Goal: Navigation & Orientation: Find specific page/section

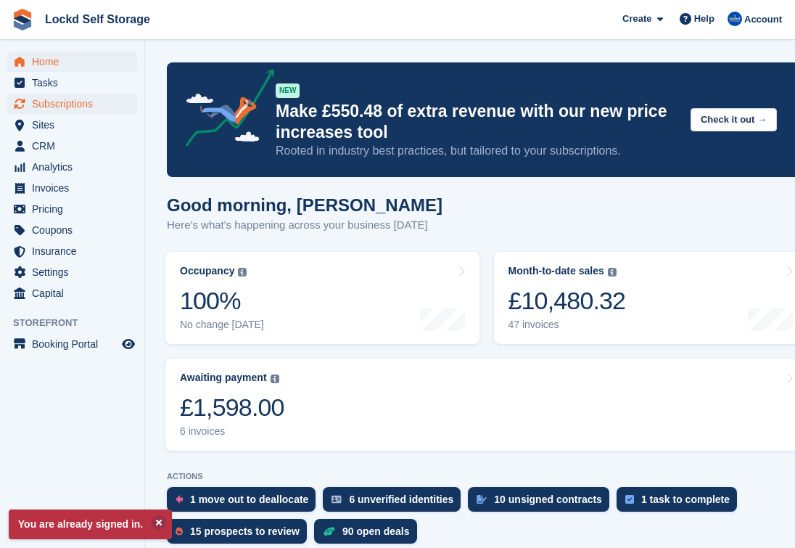
click at [73, 104] on span "Subscriptions" at bounding box center [75, 104] width 87 height 20
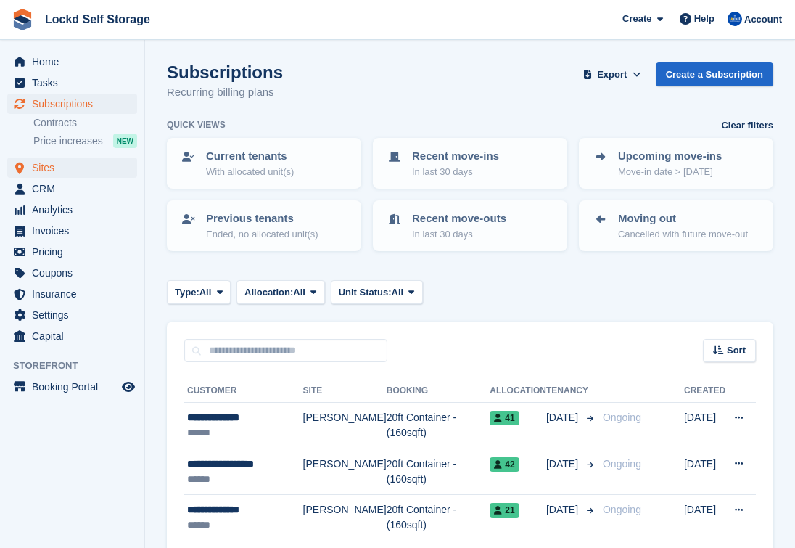
click at [58, 170] on span "Sites" at bounding box center [75, 167] width 87 height 20
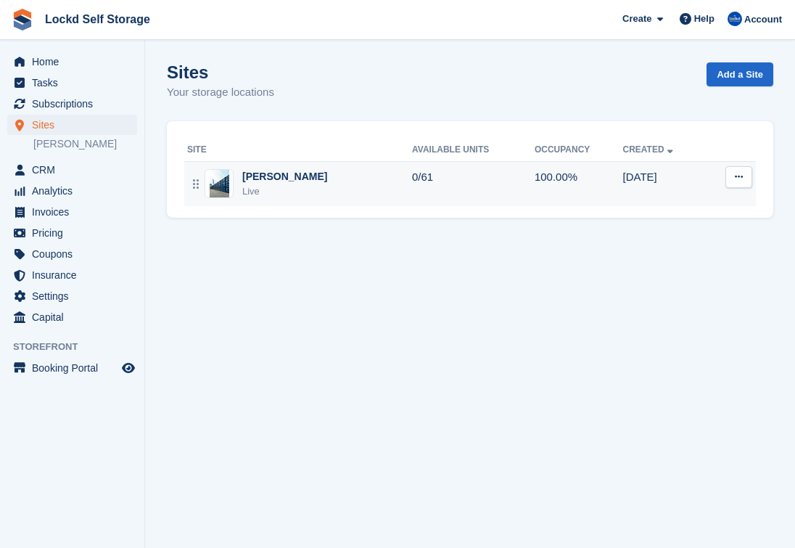
click at [412, 180] on td "0/61" at bounding box center [473, 183] width 123 height 45
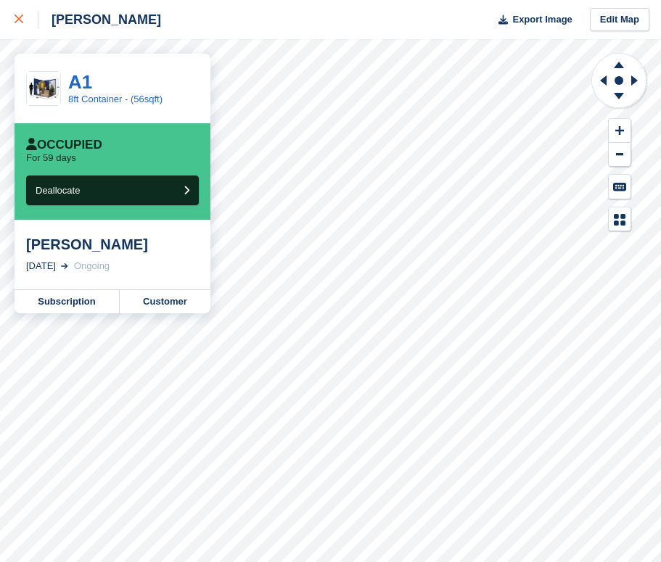
click at [20, 20] on icon at bounding box center [19, 19] width 9 height 9
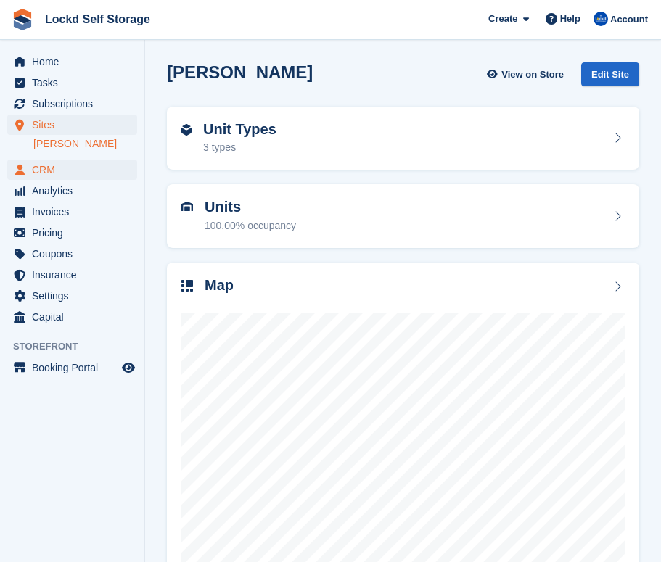
click at [78, 167] on span "CRM" at bounding box center [75, 170] width 87 height 20
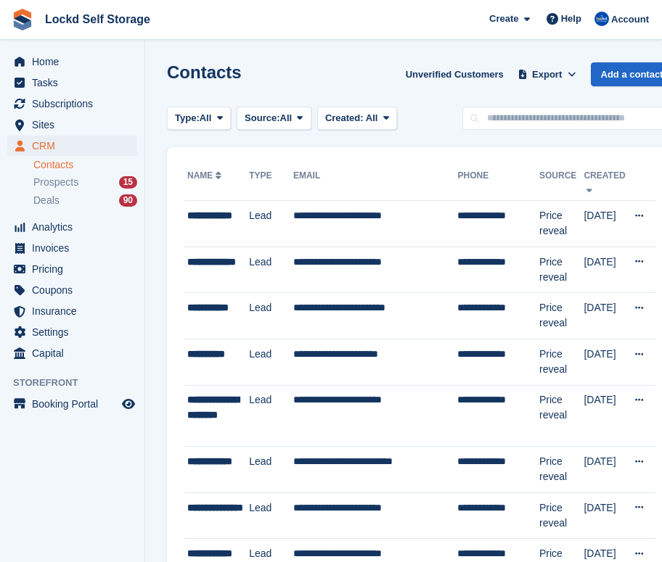
click at [64, 107] on span "Subscriptions" at bounding box center [75, 104] width 87 height 20
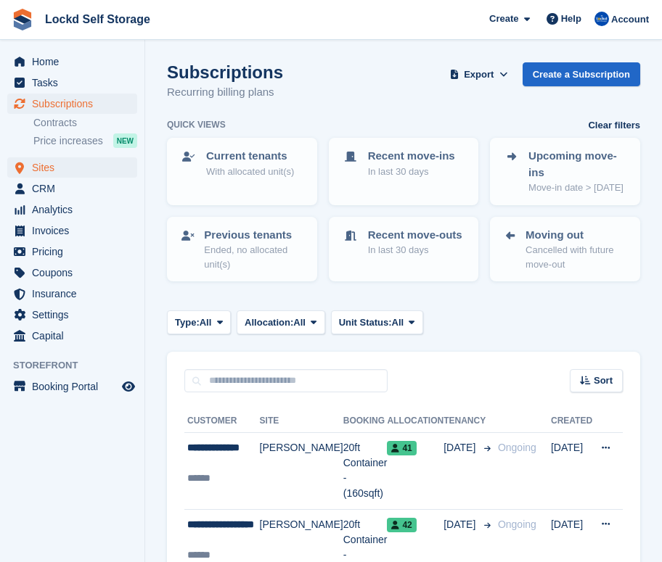
click at [52, 169] on span "Sites" at bounding box center [75, 167] width 87 height 20
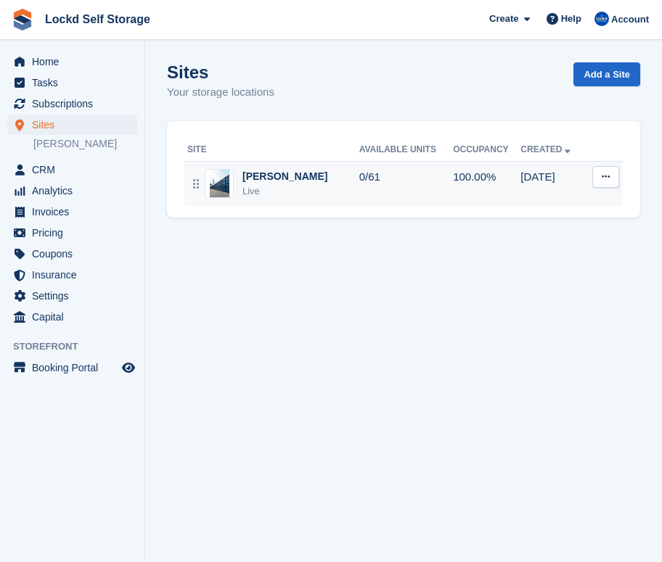
click at [240, 173] on div "Horley Live" at bounding box center [273, 184] width 172 height 30
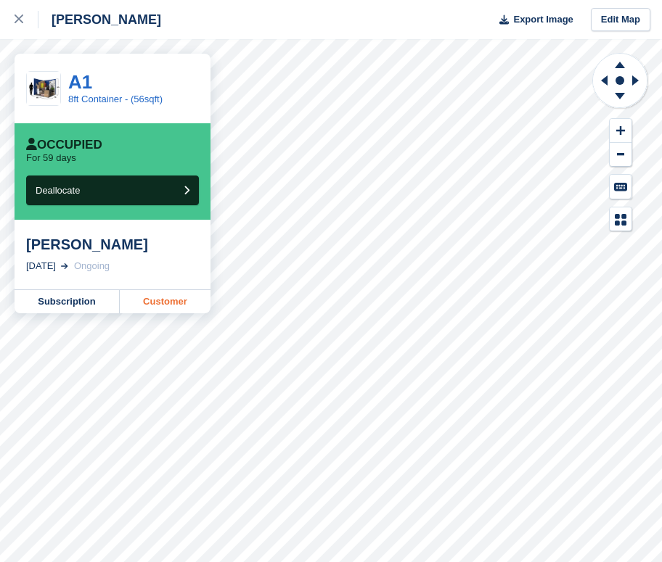
click at [153, 296] on link "Customer" at bounding box center [165, 301] width 91 height 23
